Goal: Transaction & Acquisition: Purchase product/service

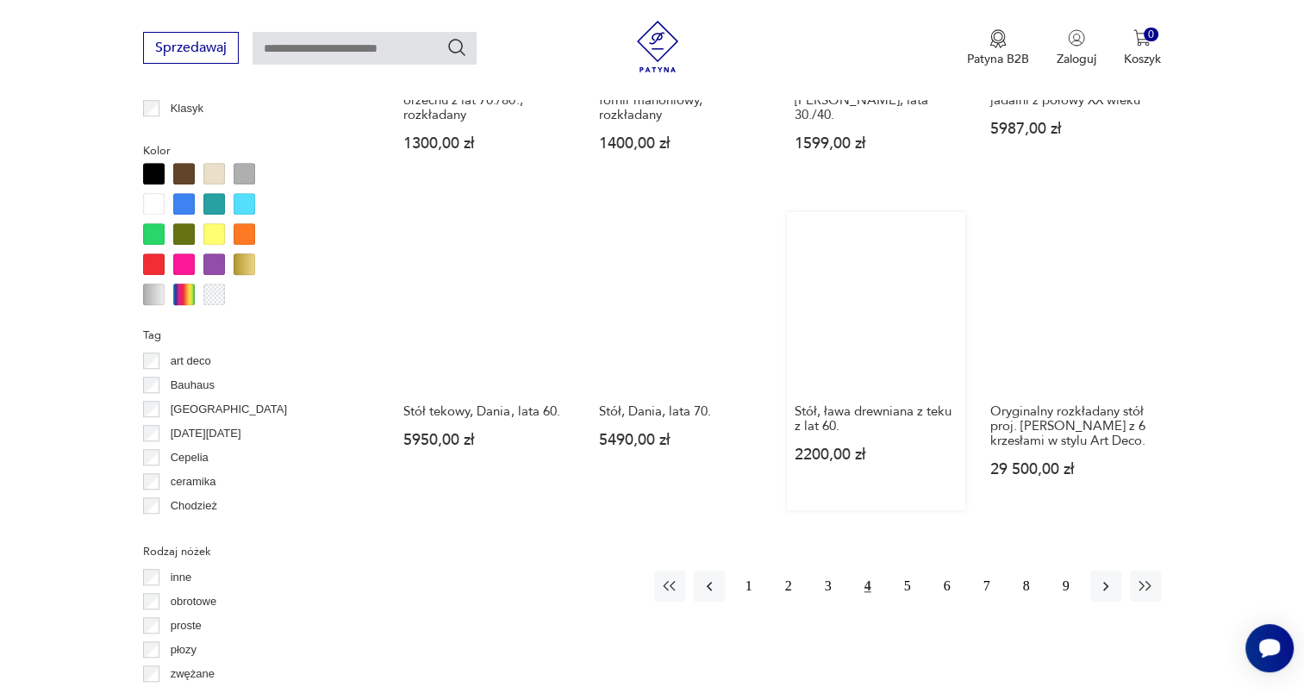
scroll to position [1663, 0]
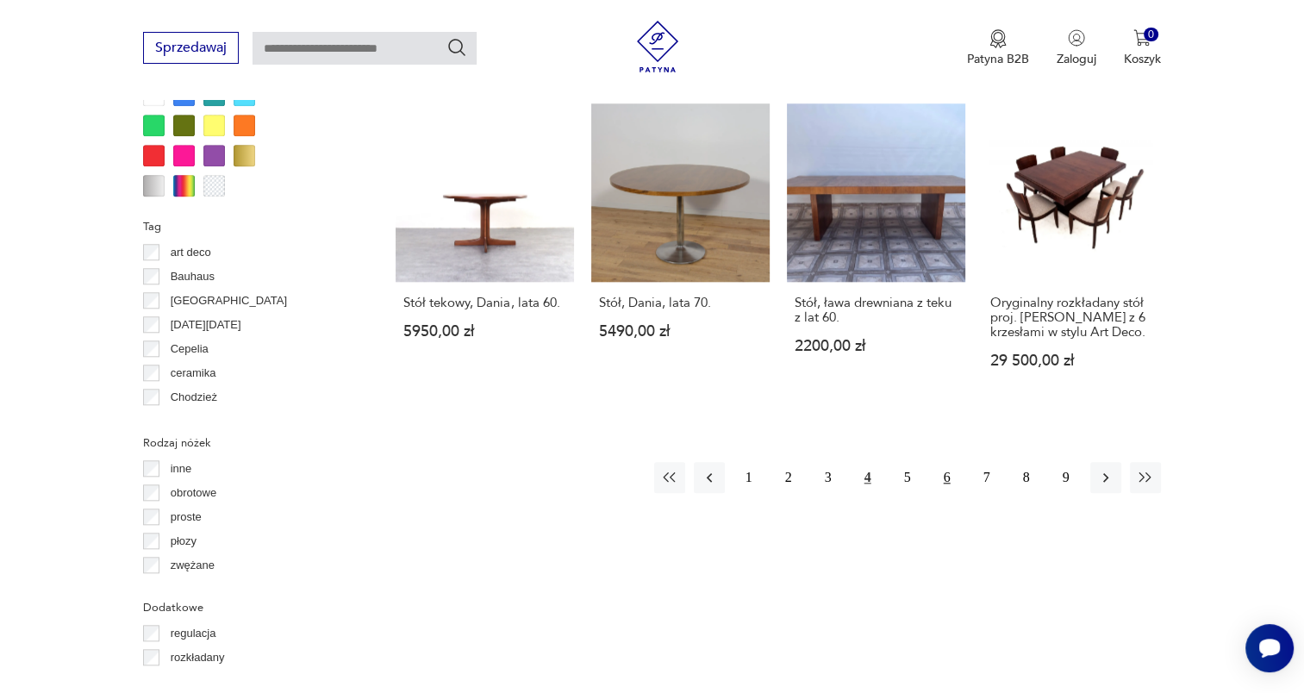
click at [943, 462] on button "6" at bounding box center [947, 477] width 31 height 31
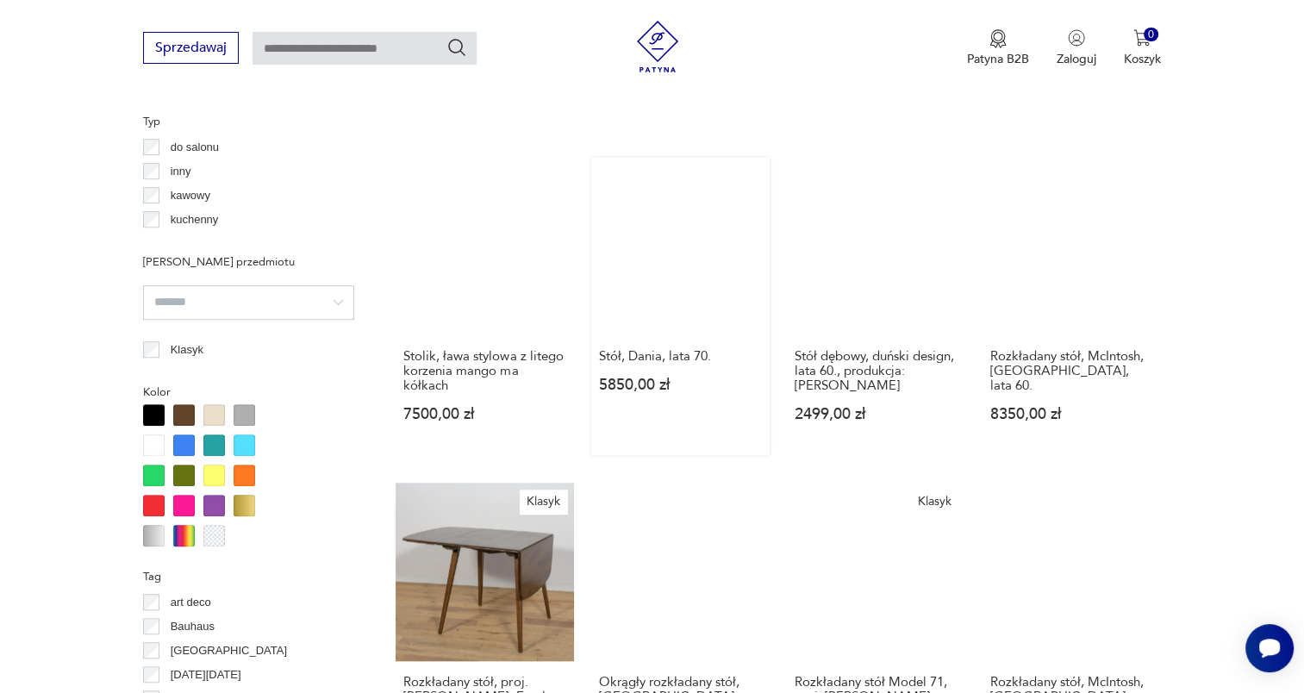
scroll to position [1577, 0]
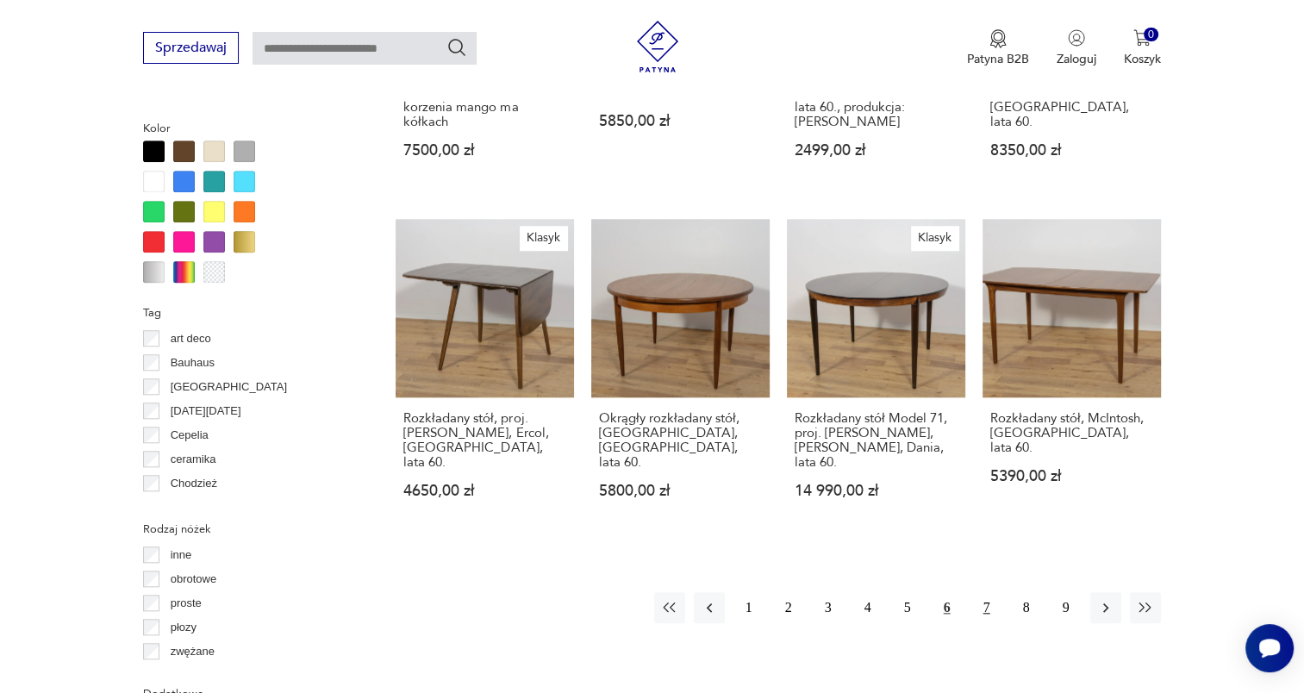
click at [989, 592] on button "7" at bounding box center [986, 607] width 31 height 31
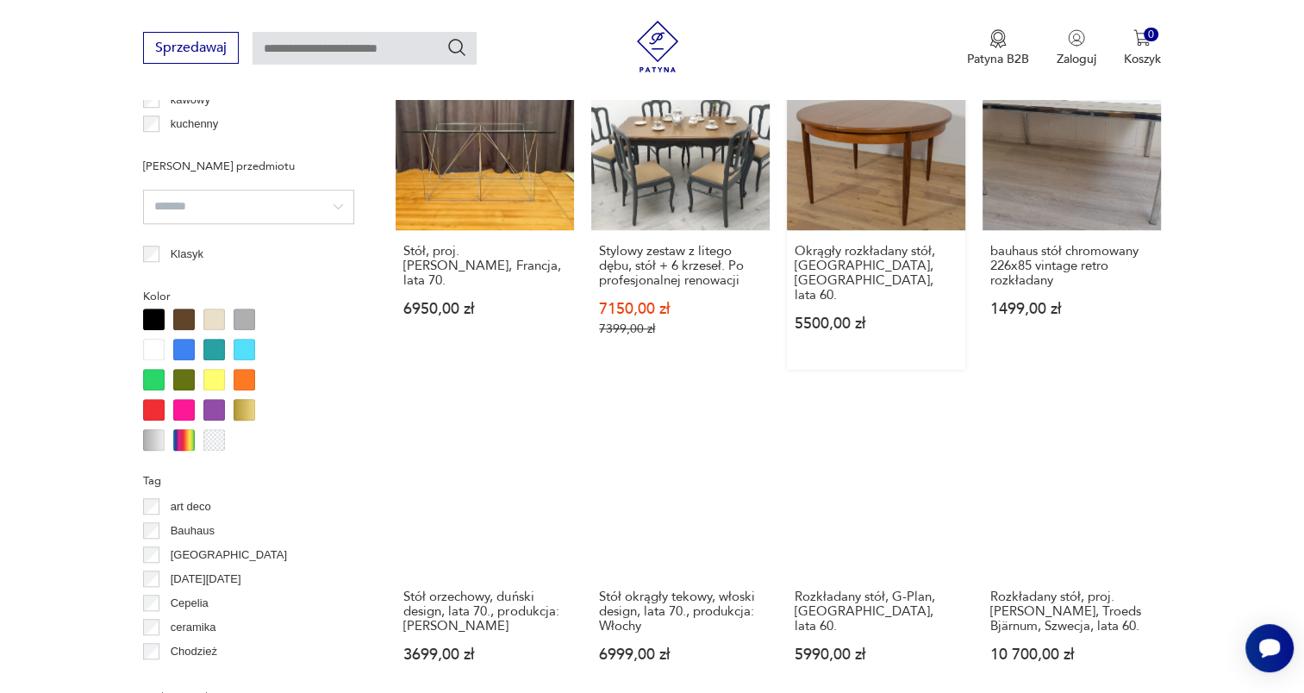
scroll to position [1663, 0]
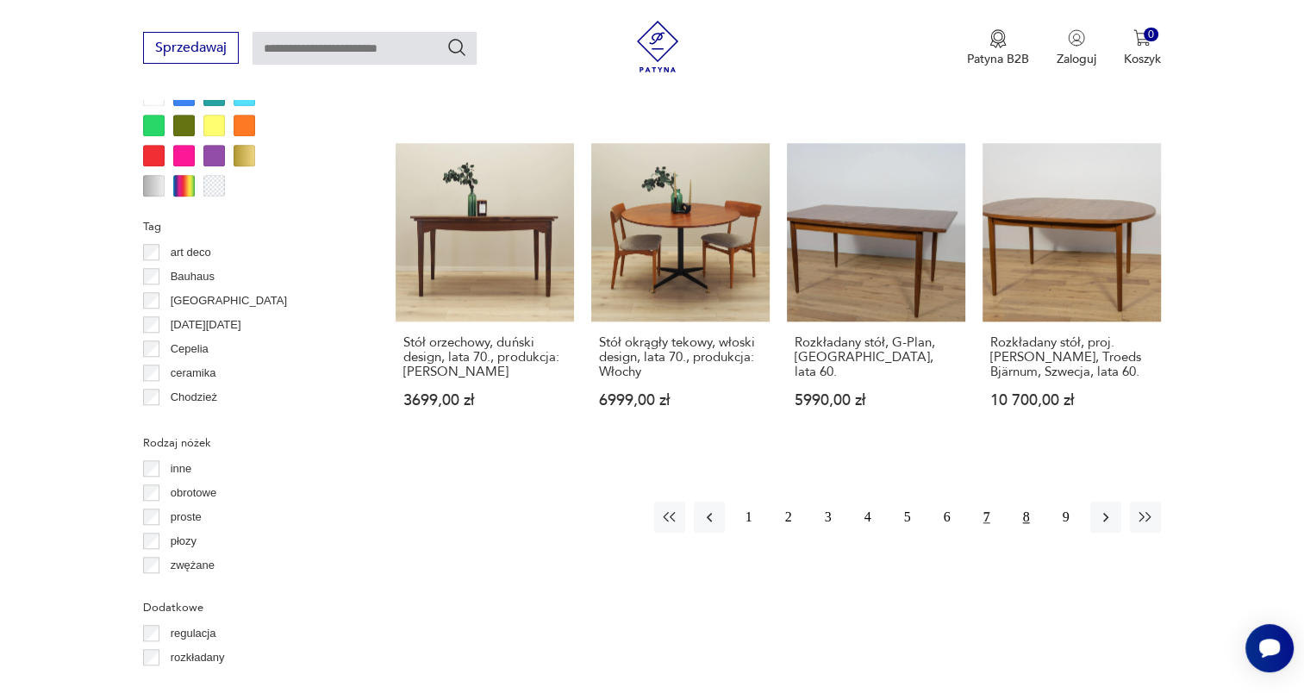
click at [1030, 507] on button "8" at bounding box center [1026, 517] width 31 height 31
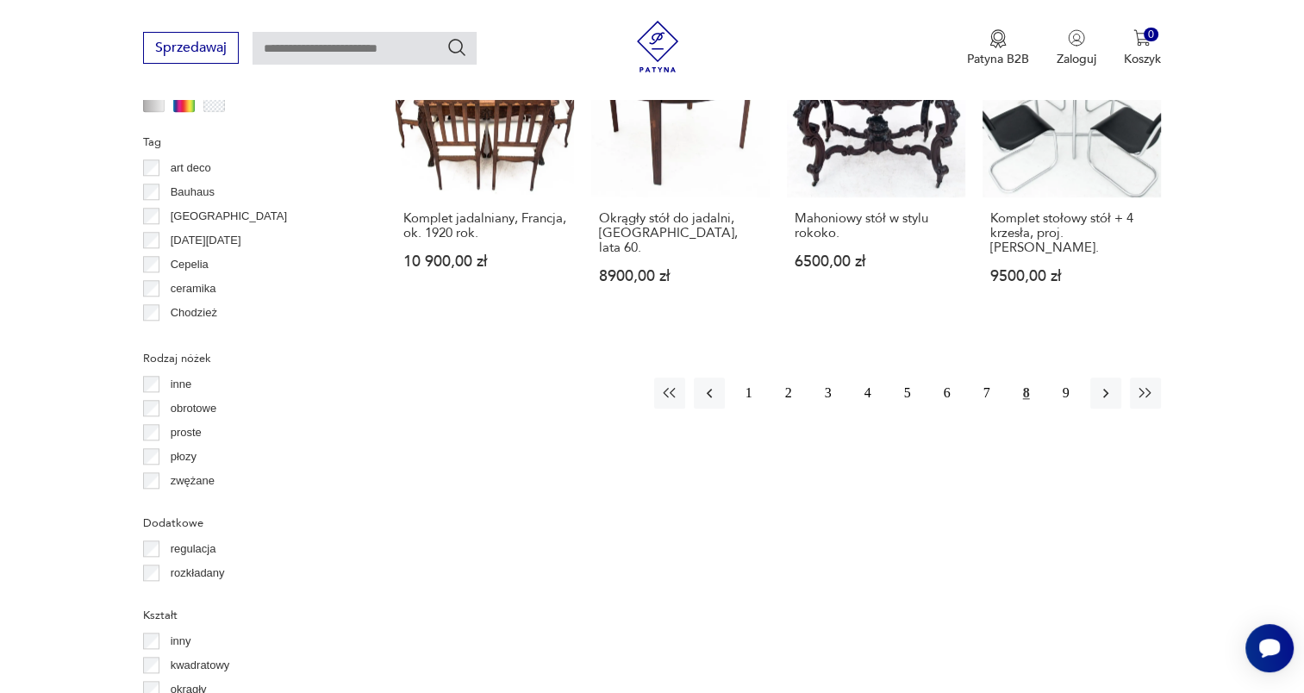
scroll to position [1922, 0]
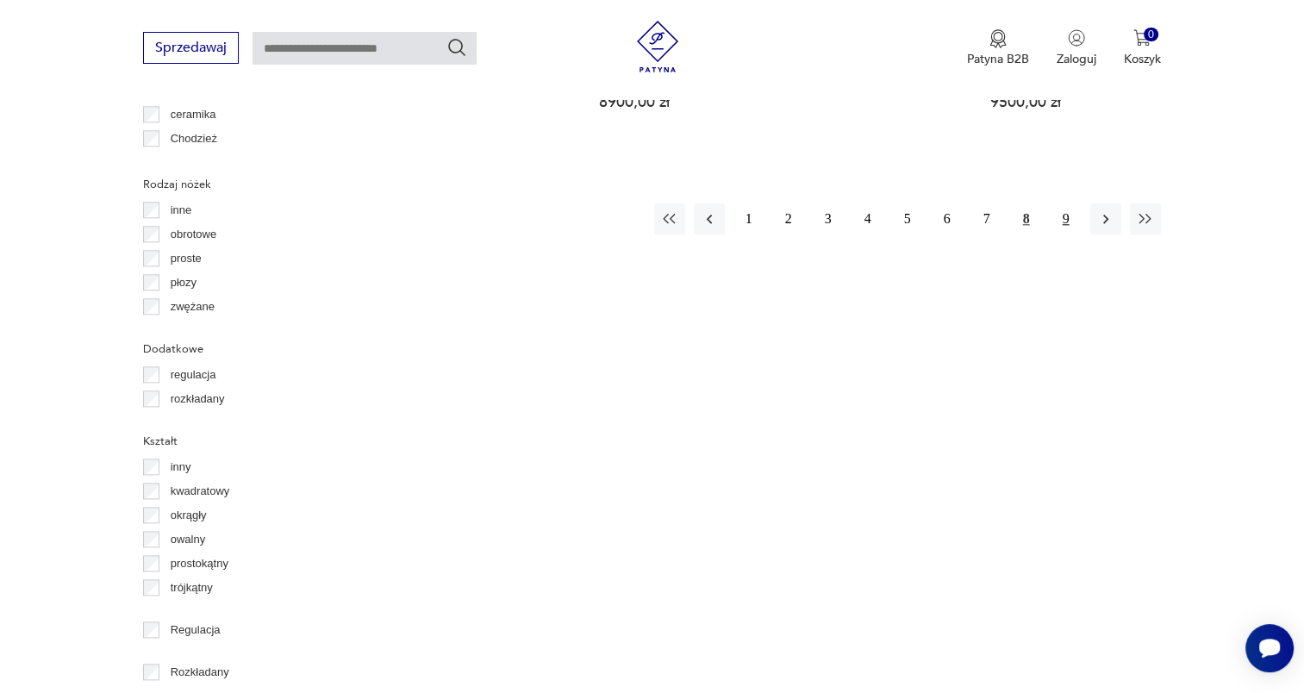
click at [1063, 203] on button "9" at bounding box center [1066, 218] width 31 height 31
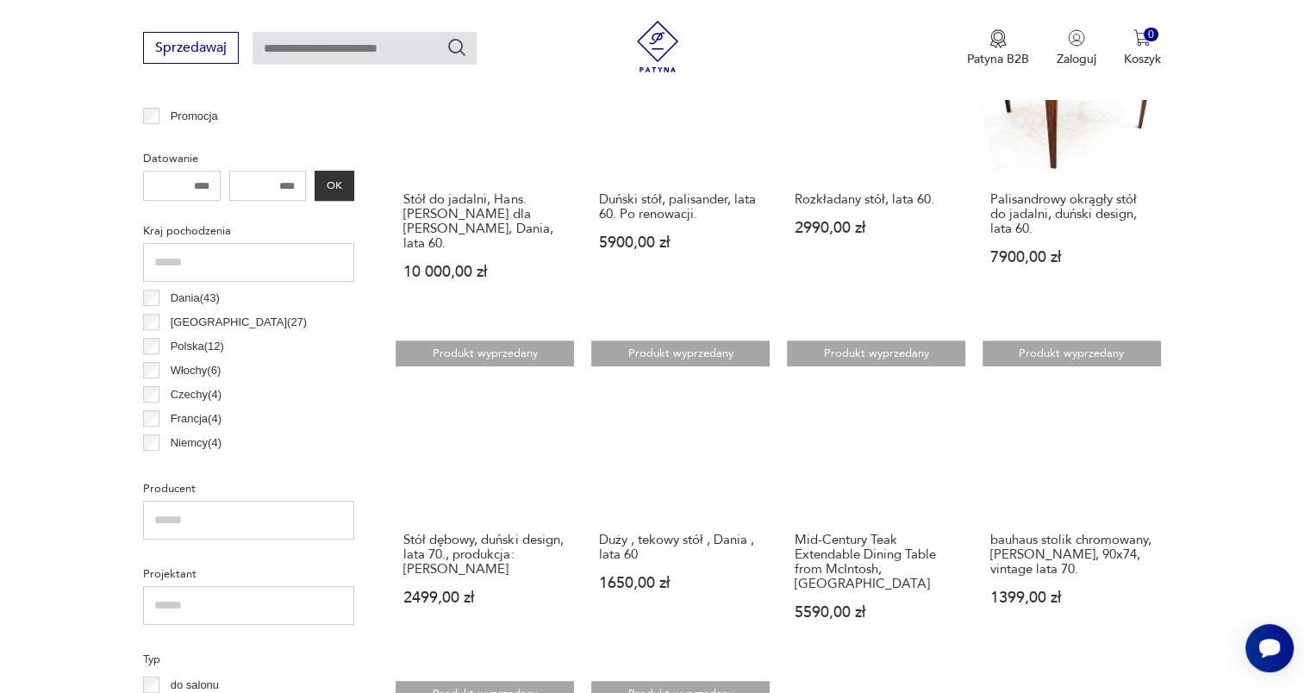
scroll to position [1293, 0]
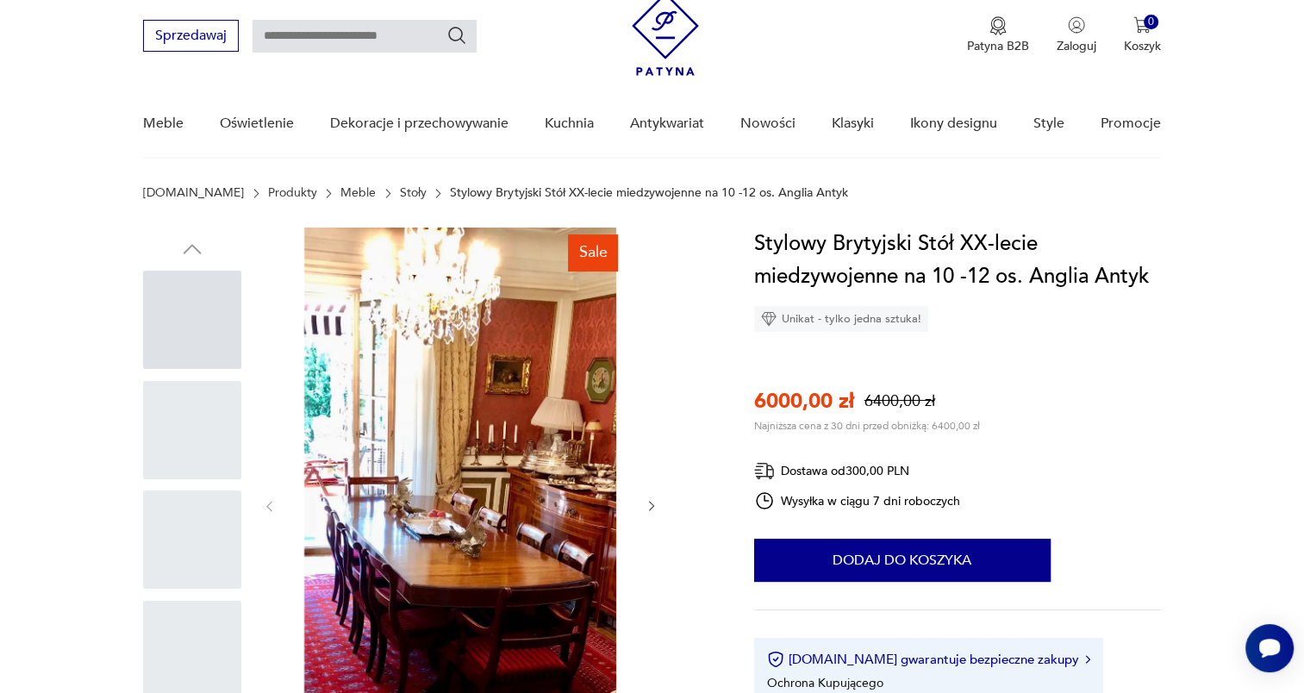
scroll to position [86, 0]
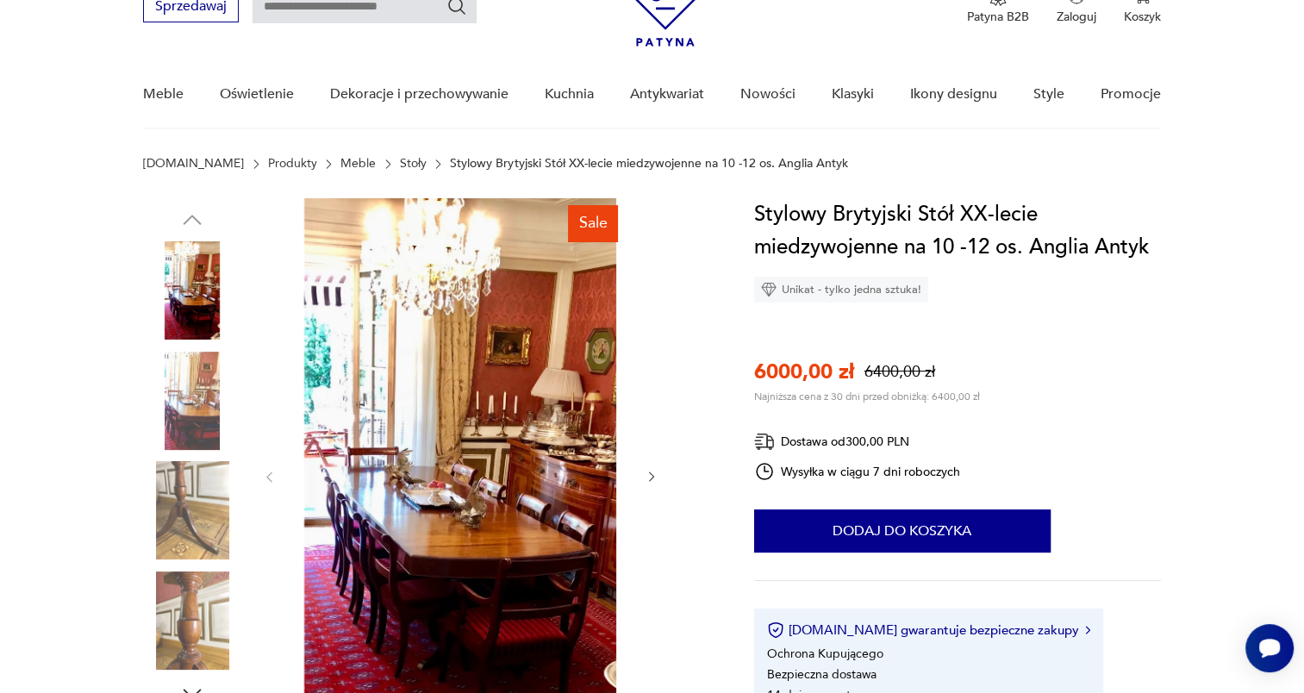
click at [205, 496] on img at bounding box center [192, 510] width 98 height 98
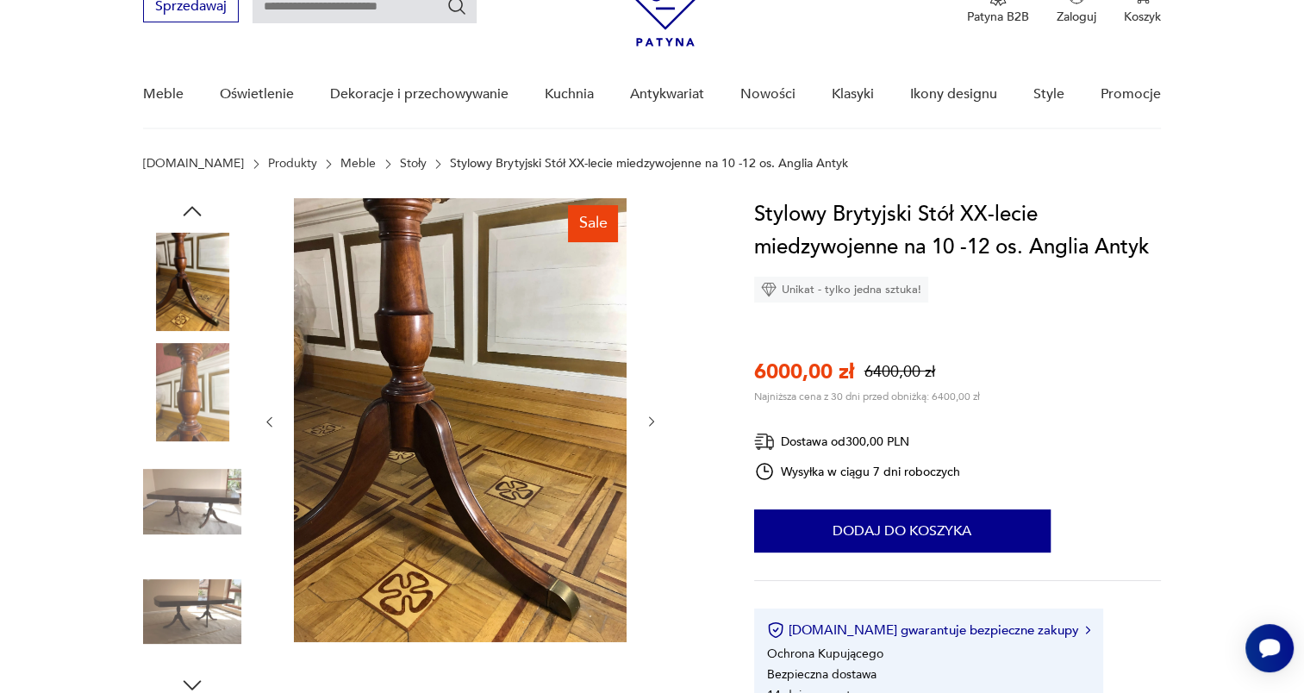
click at [194, 590] on img at bounding box center [192, 612] width 98 height 98
